Goal: Information Seeking & Learning: Learn about a topic

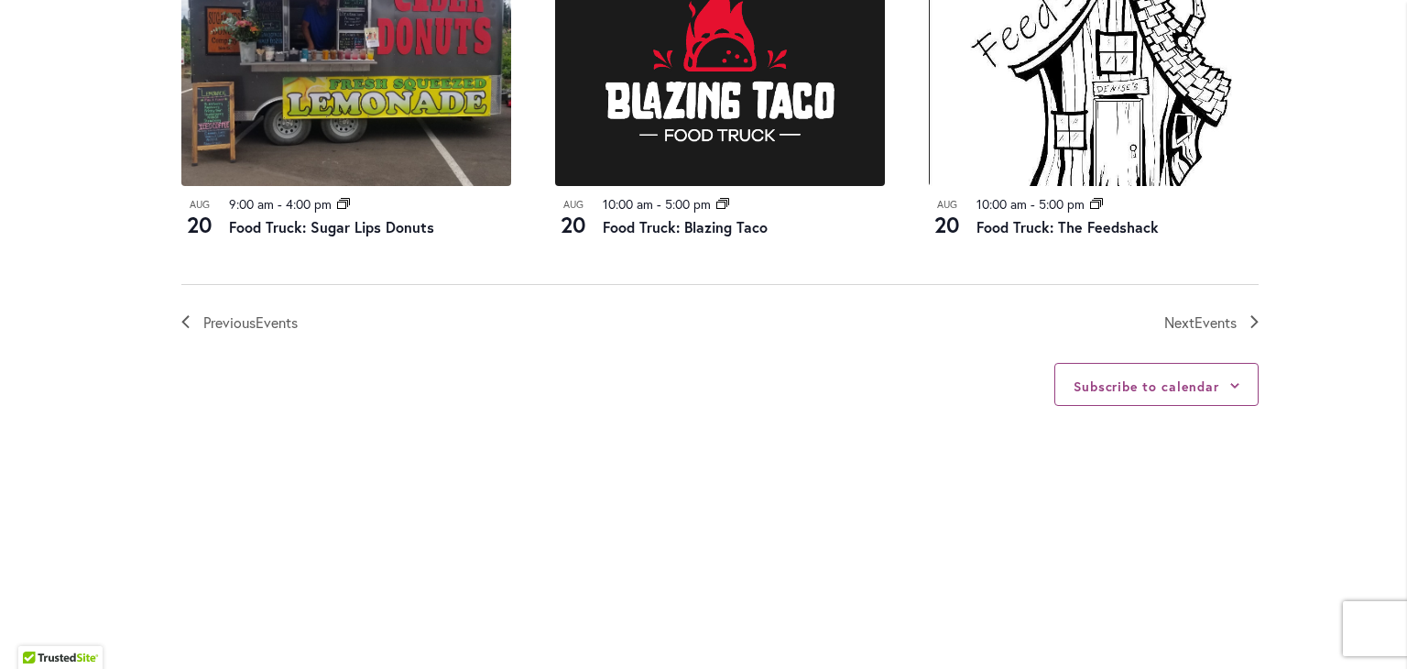
scroll to position [2216, 0]
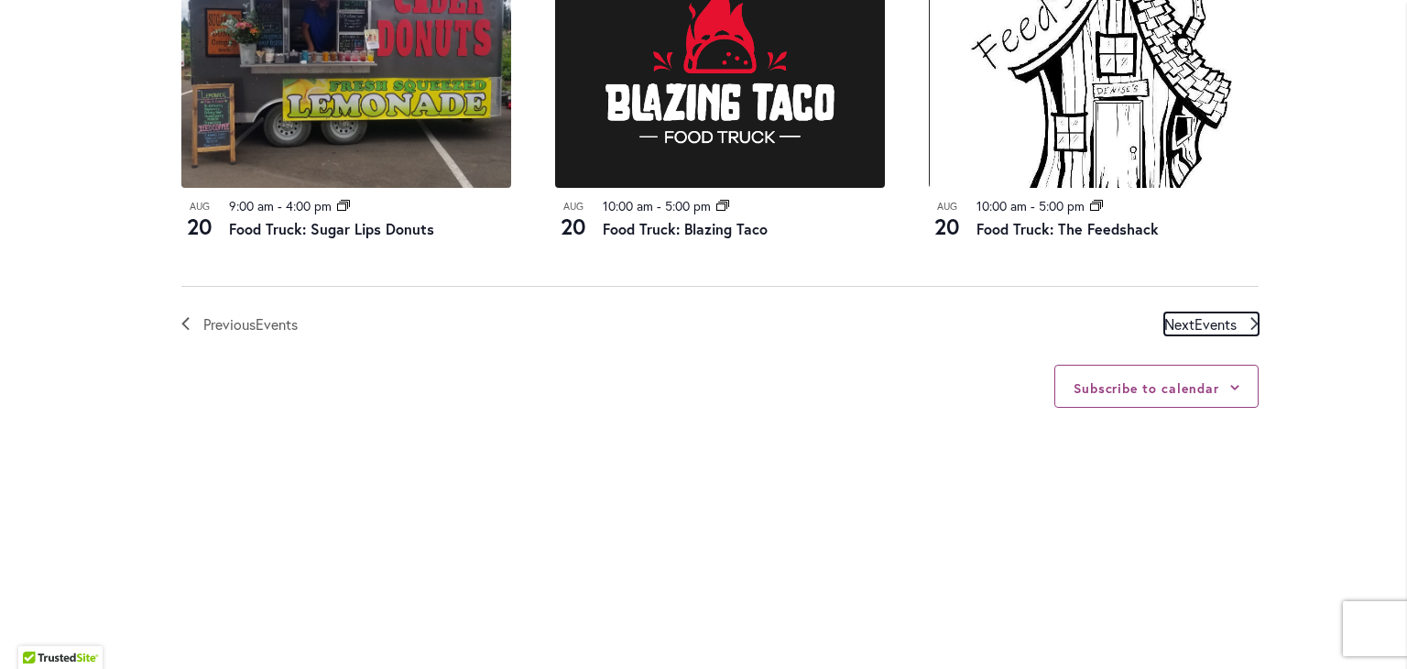
click at [1172, 336] on span "Next Events" at bounding box center [1200, 324] width 72 height 24
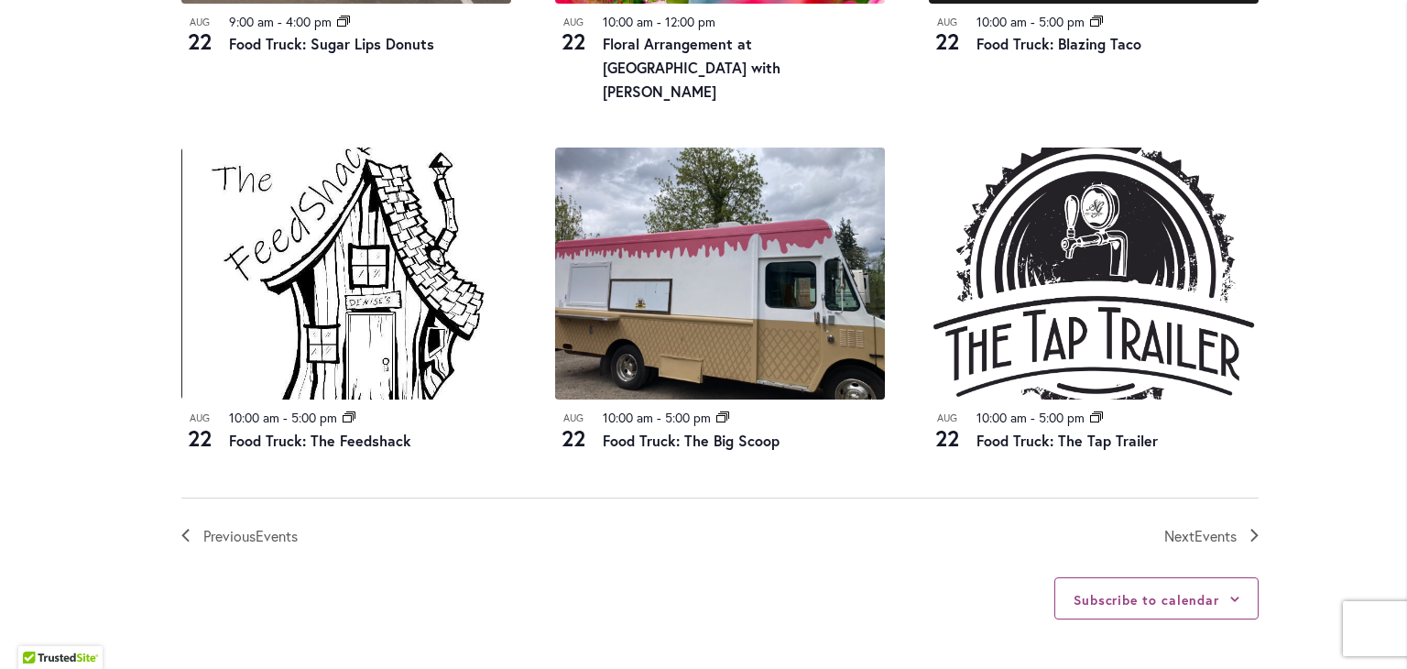
scroll to position [1983, 0]
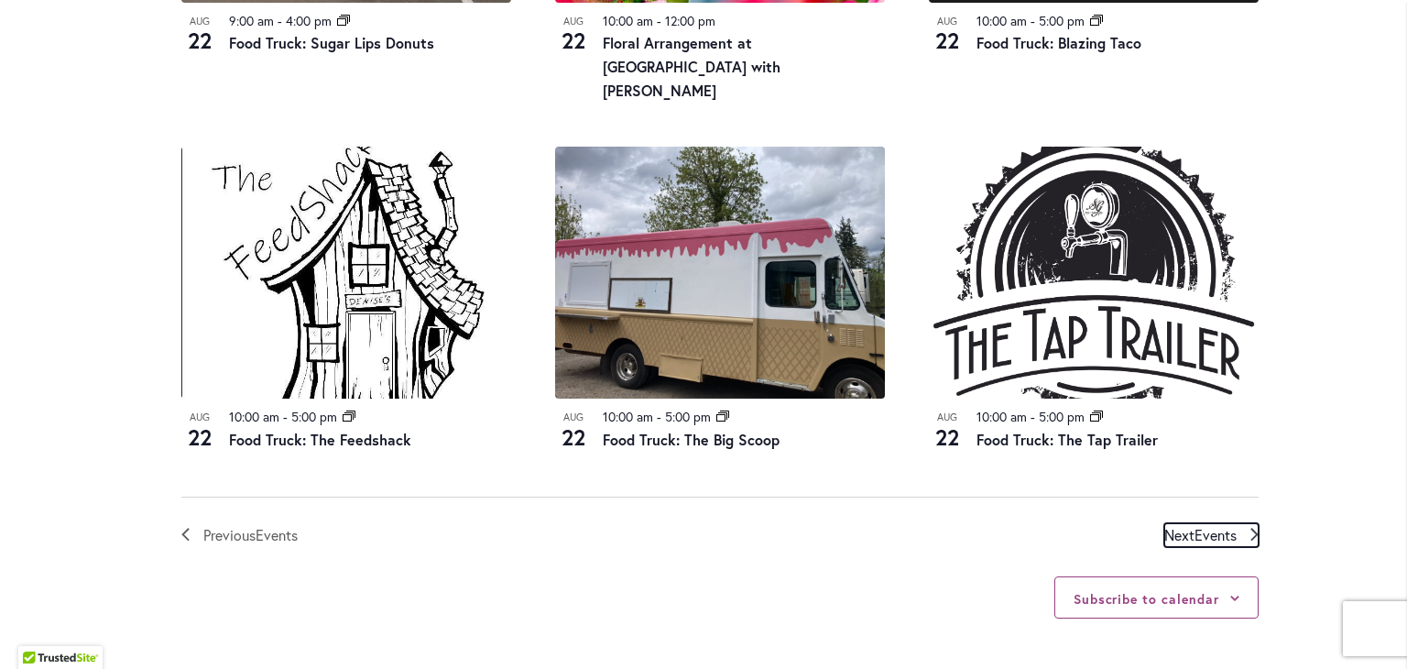
click at [1224, 525] on span "Events" at bounding box center [1215, 534] width 42 height 19
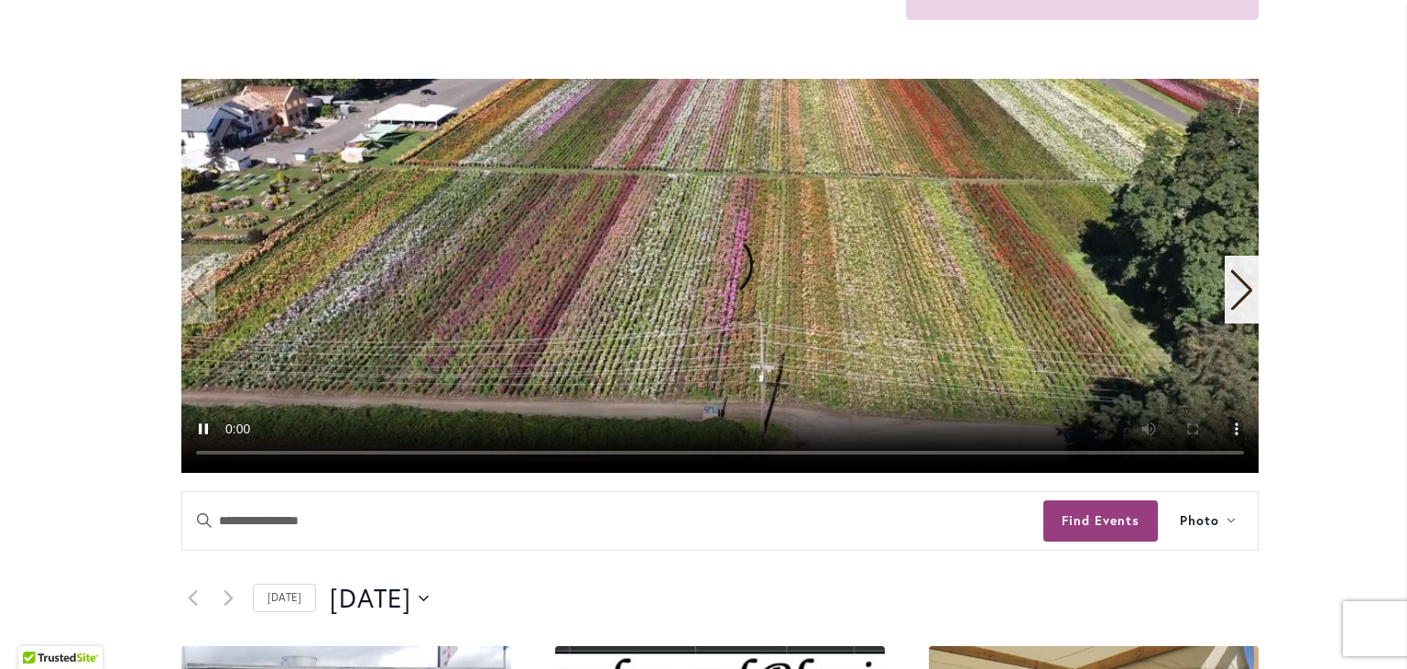
scroll to position [0, 0]
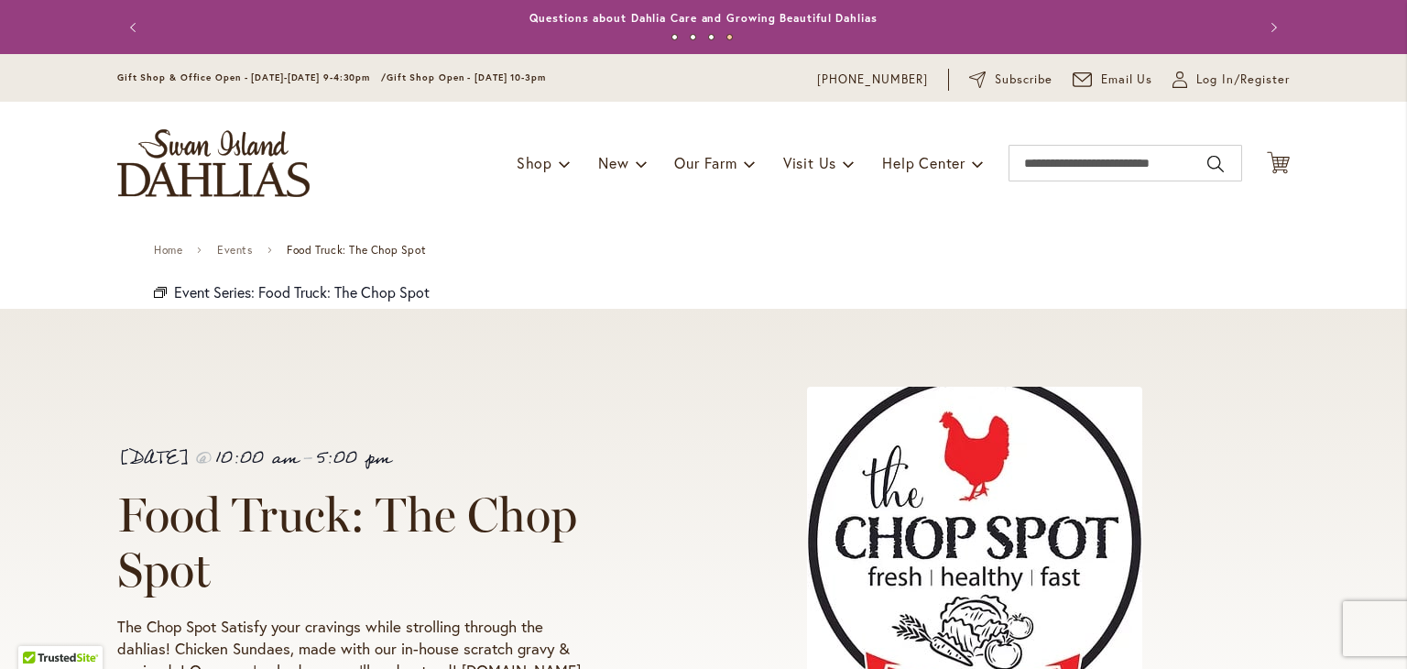
scroll to position [207, 0]
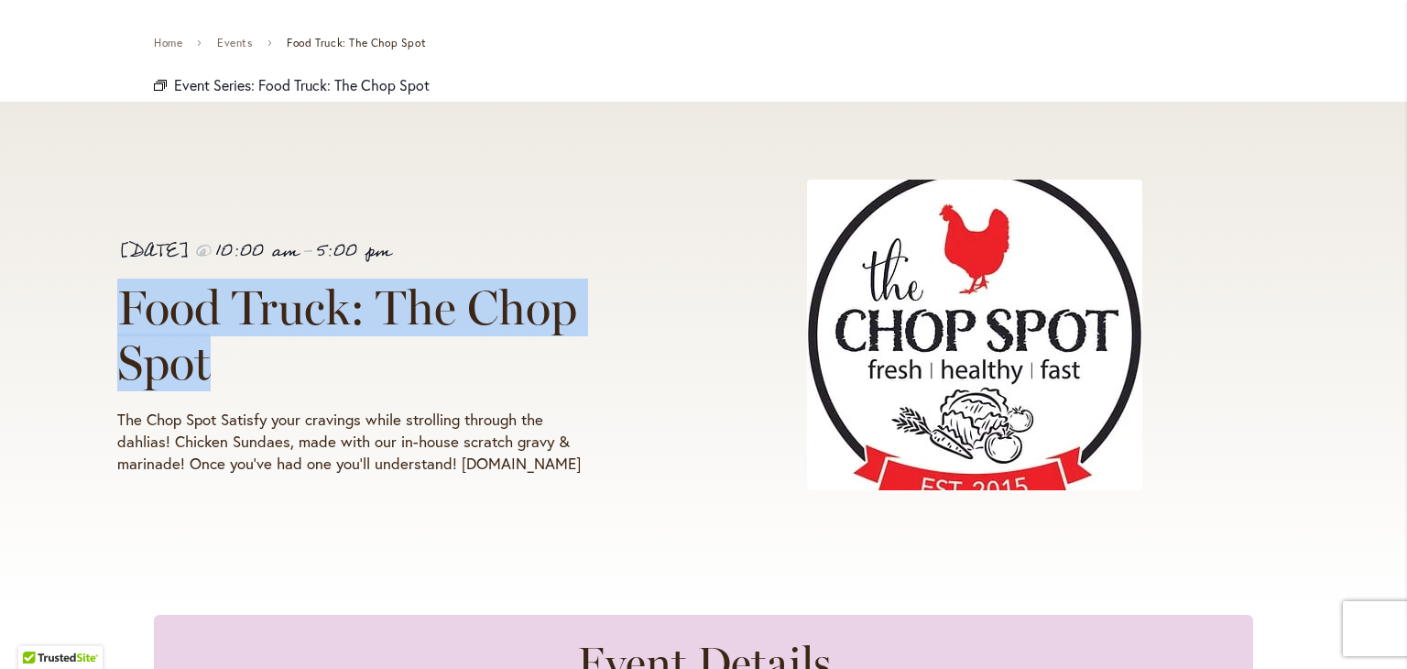
drag, startPoint x: 114, startPoint y: 305, endPoint x: 217, endPoint y: 371, distance: 122.7
click at [217, 371] on h1 "Food Truck: The Chop Spot" at bounding box center [354, 335] width 475 height 110
copy span "Food Truck: The Chop Spot"
